Goal: Download file/media

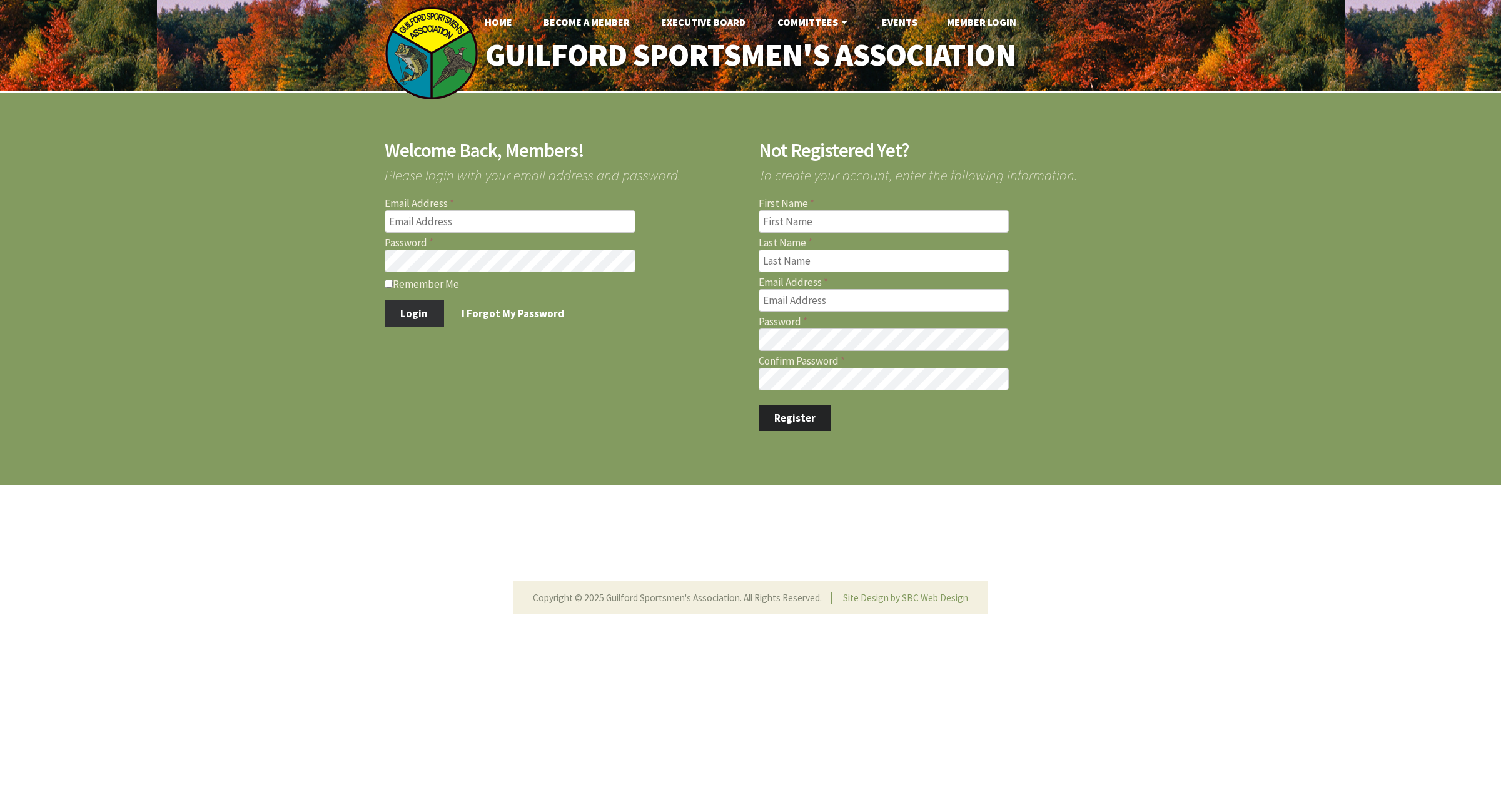
type input "[PERSON_NAME][EMAIL_ADDRESS][PERSON_NAME][DOMAIN_NAME]"
click at [420, 320] on button "Login" at bounding box center [414, 313] width 60 height 26
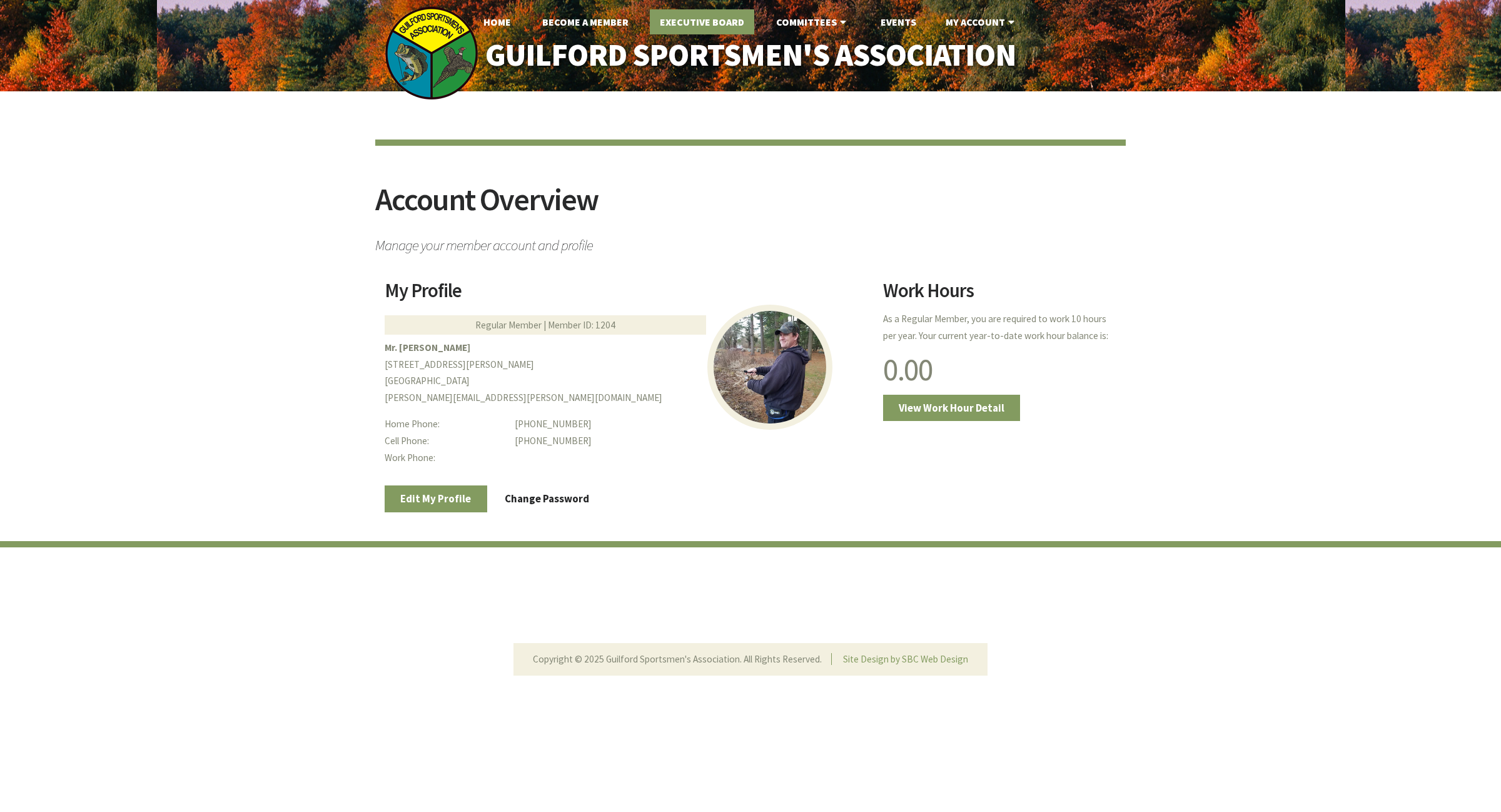
click at [724, 30] on link "Executive Board" at bounding box center [702, 22] width 104 height 25
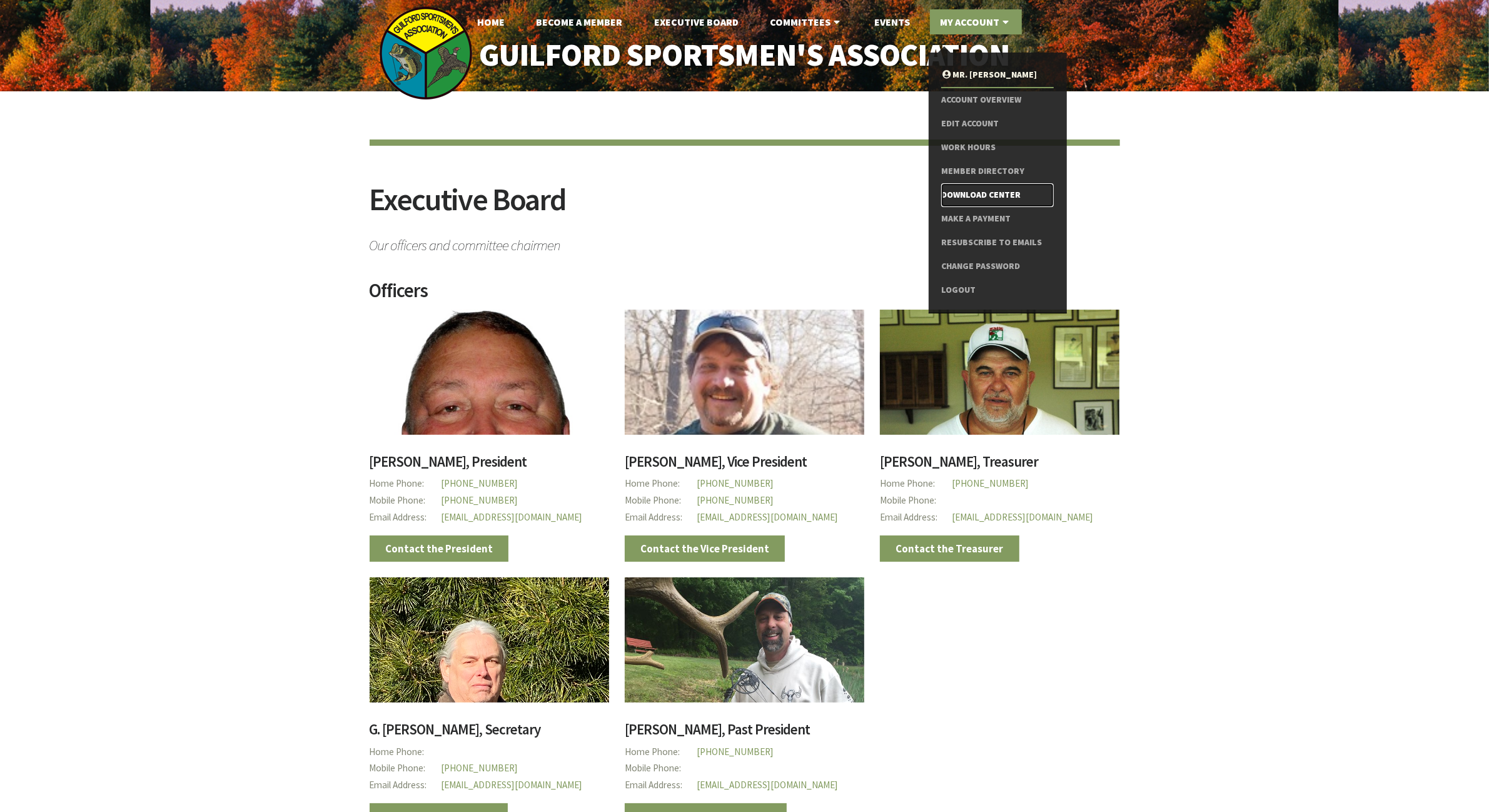
click at [977, 195] on link "Download Center" at bounding box center [997, 195] width 112 height 24
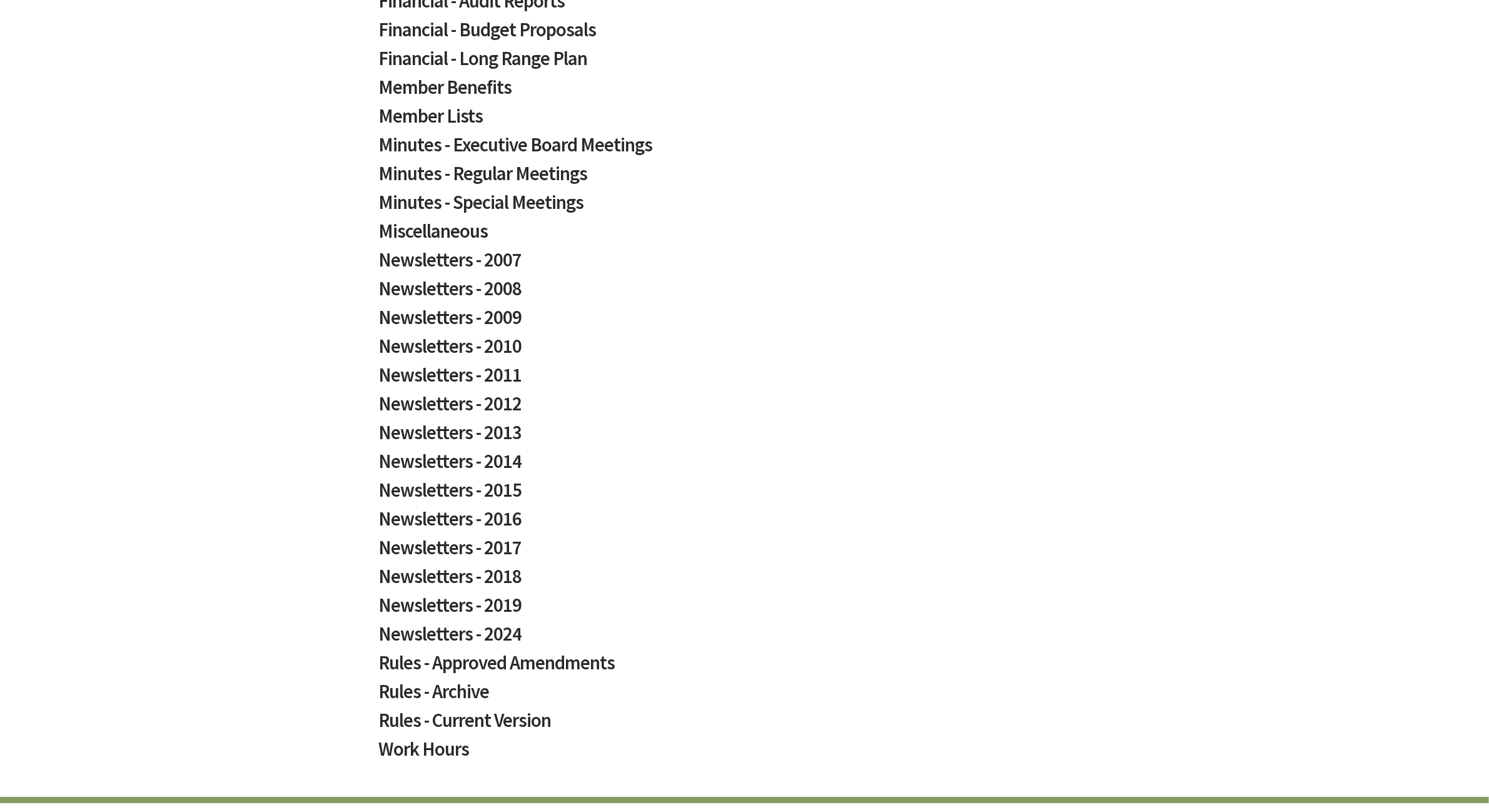
scroll to position [543, 0]
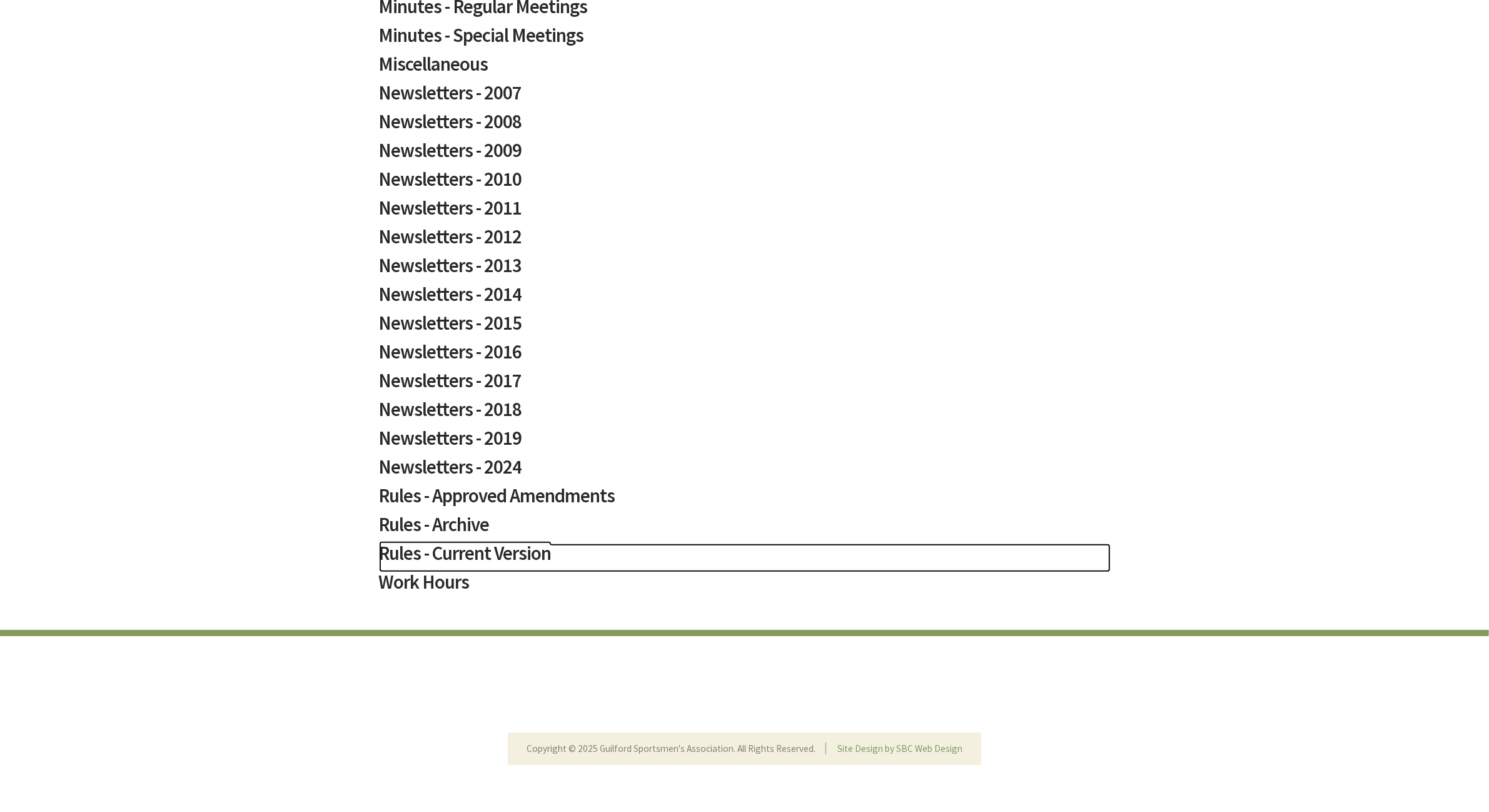
click at [461, 549] on h2 "Rules - Current Version" at bounding box center [744, 557] width 732 height 29
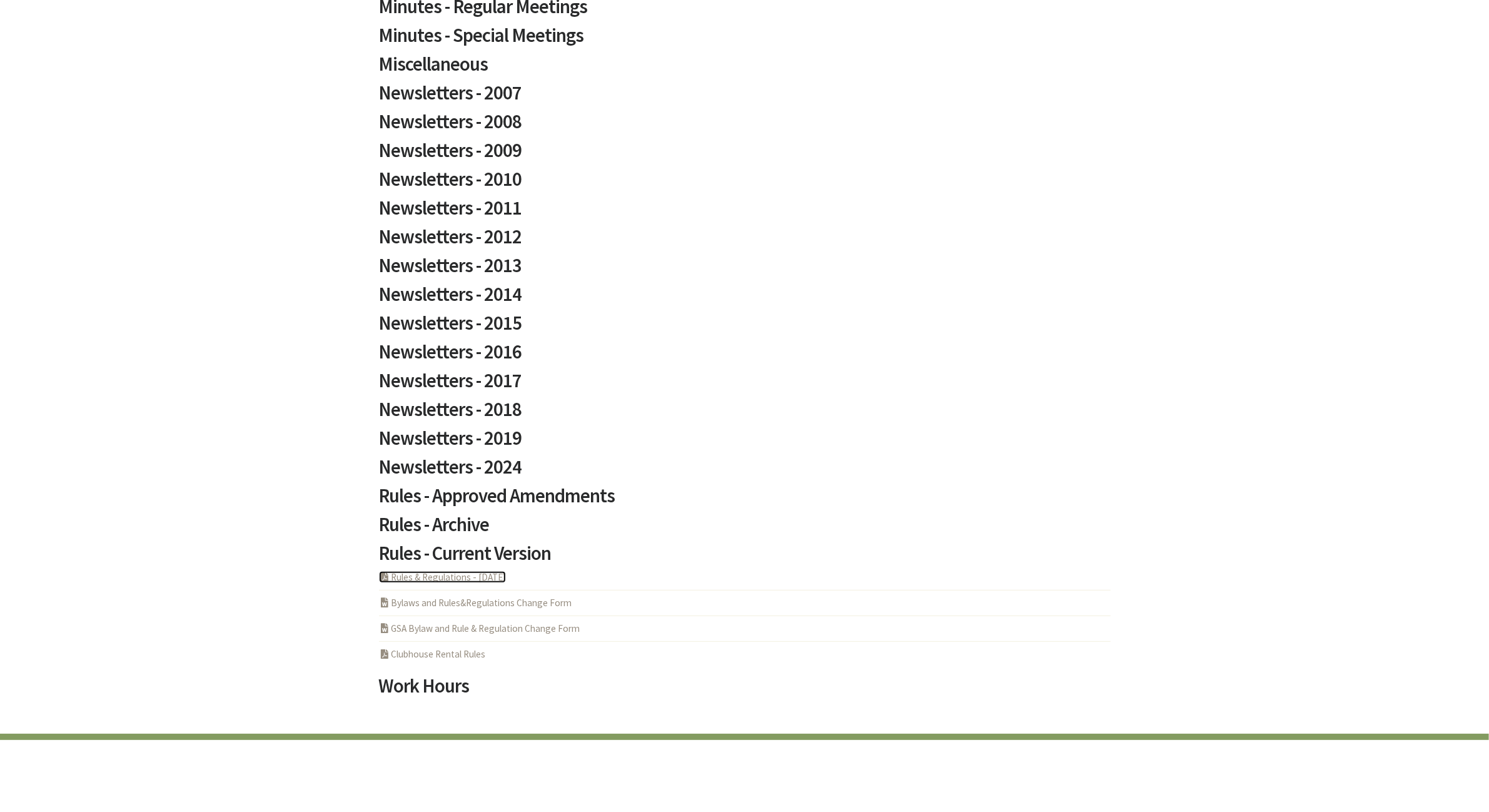
click at [444, 576] on link "PDF Acrobat Document Rules & Regulations - 5-6-2025" at bounding box center [442, 576] width 127 height 12
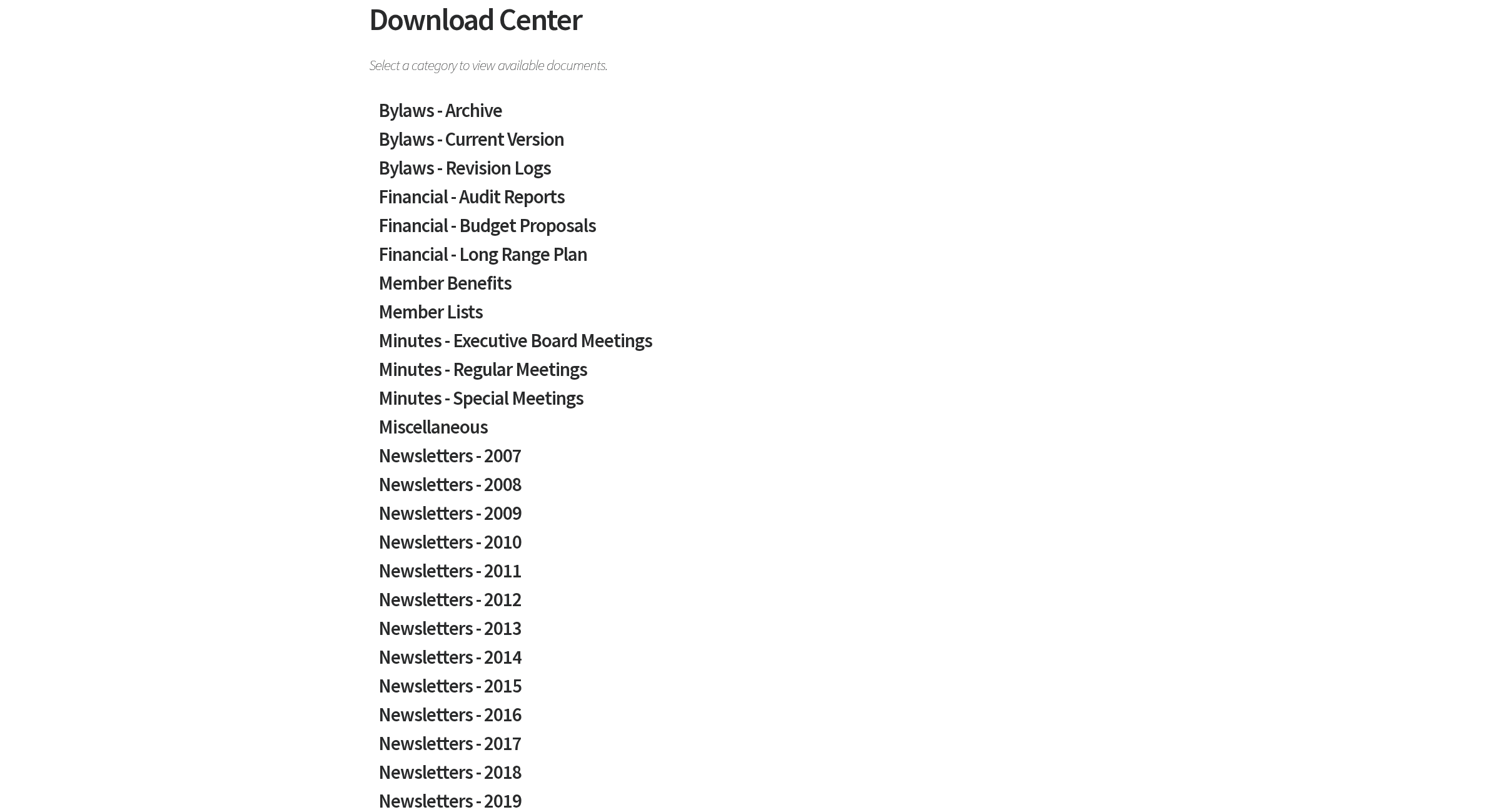
scroll to position [0, 0]
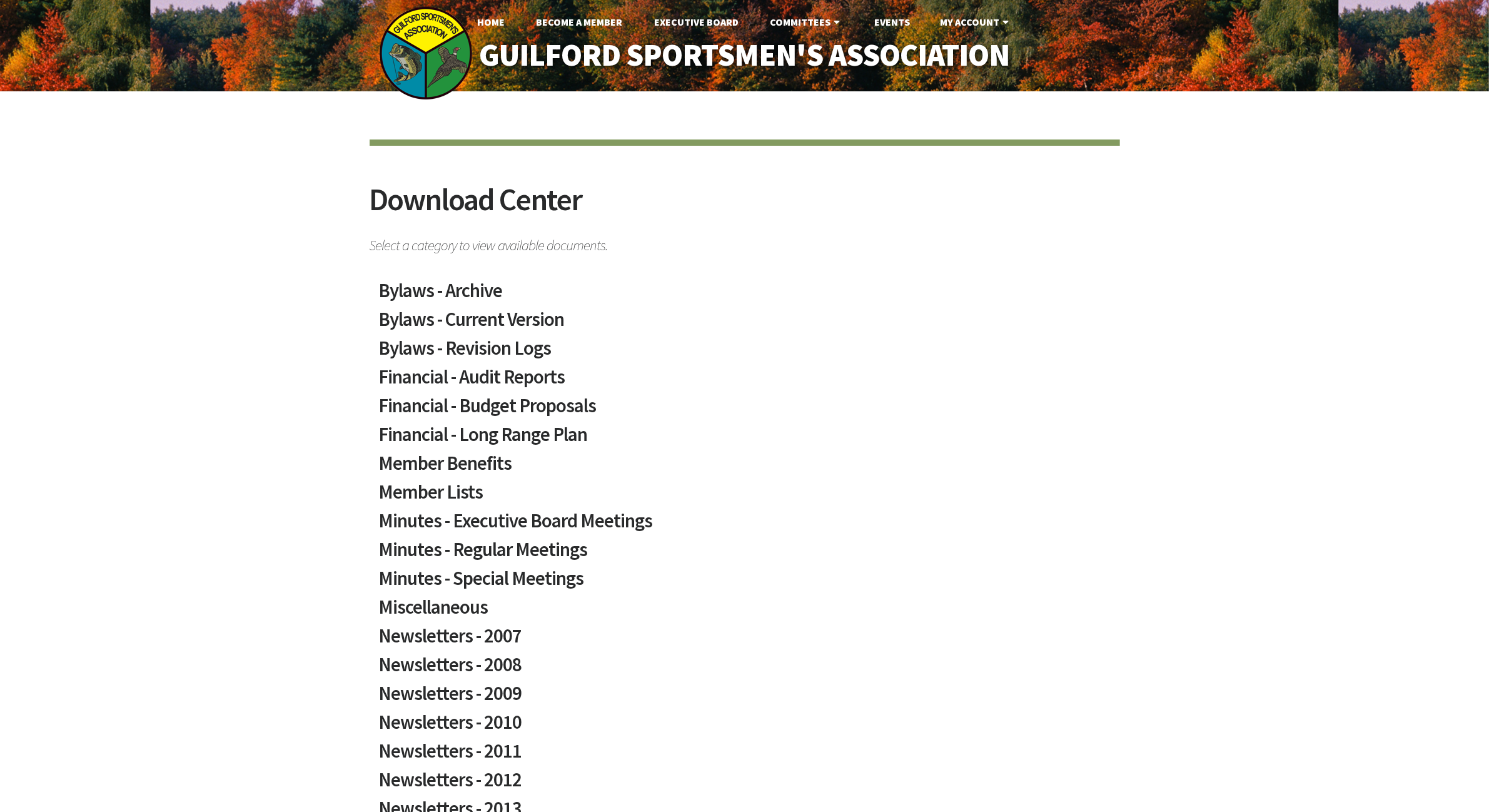
drag, startPoint x: 818, startPoint y: 572, endPoint x: 619, endPoint y: 92, distance: 519.6
click at [673, 21] on link "Executive Board" at bounding box center [696, 22] width 104 height 25
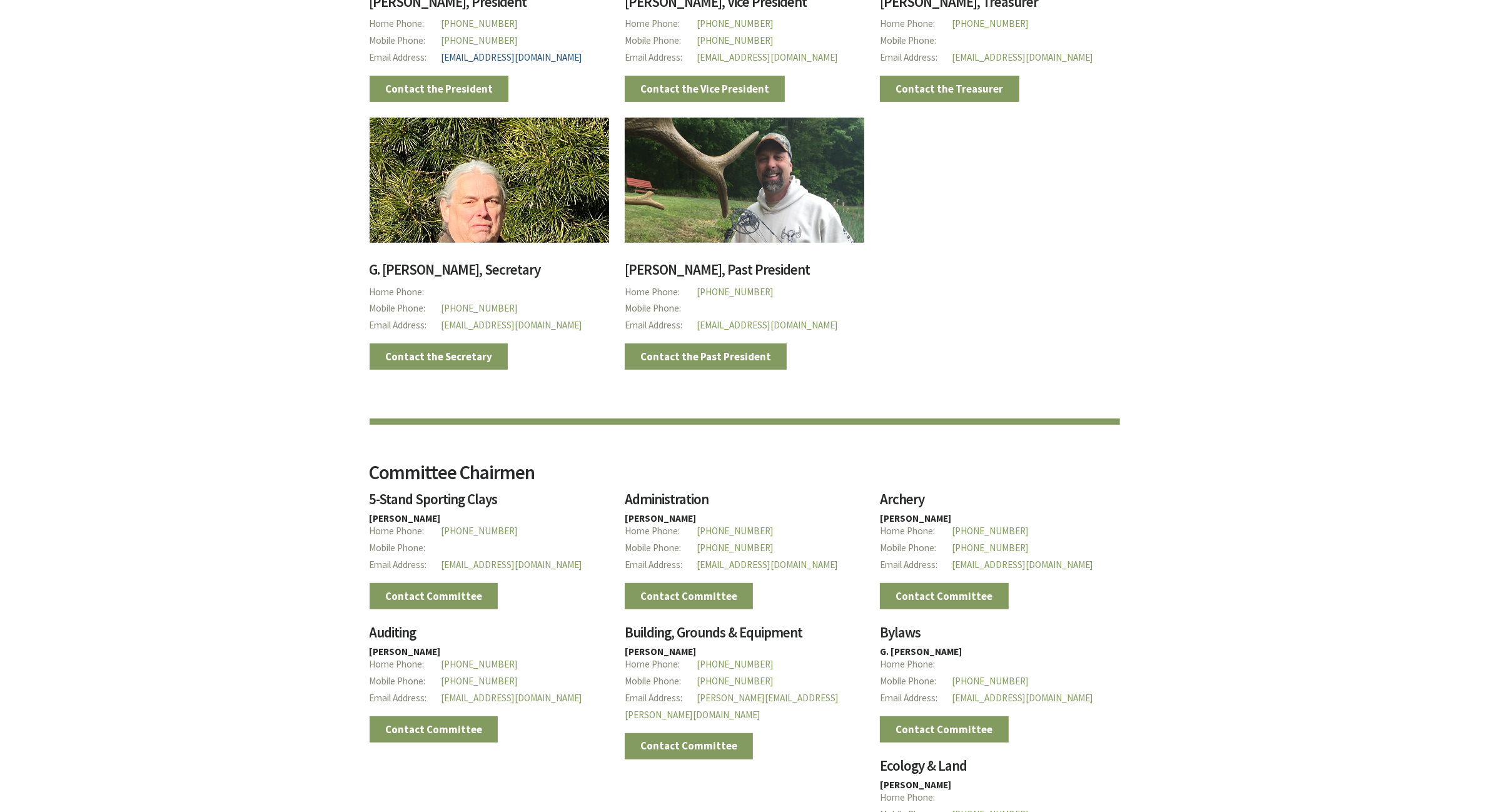
scroll to position [469, 0]
